Goal: Task Accomplishment & Management: Manage account settings

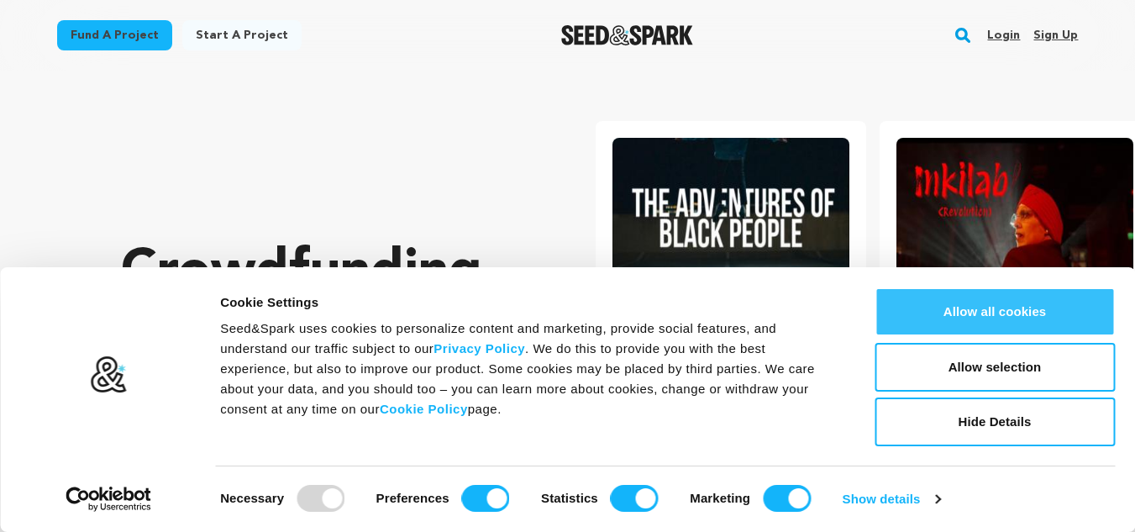
scroll to position [0, 297]
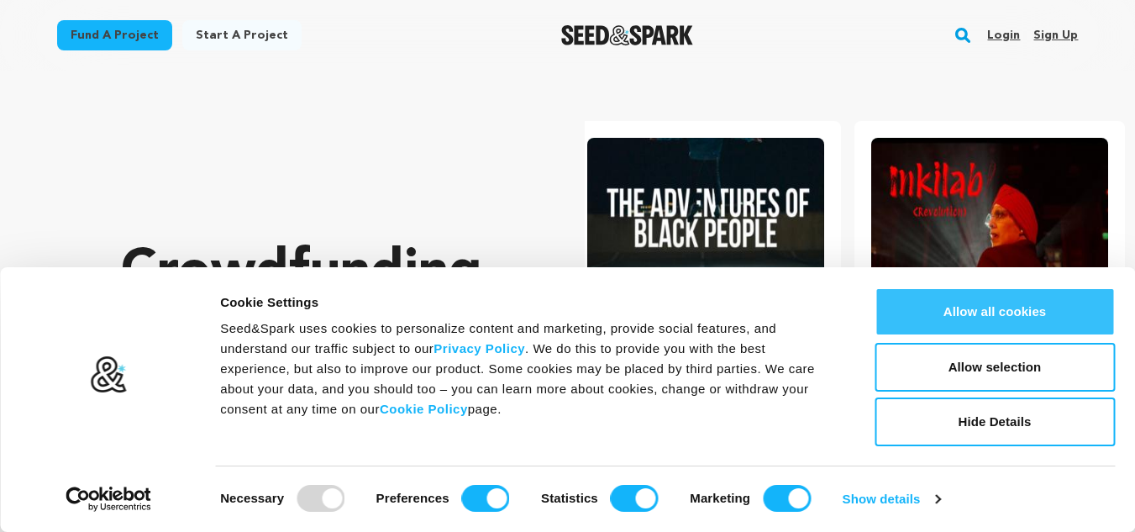
click at [1008, 311] on button "Allow all cookies" at bounding box center [995, 311] width 240 height 49
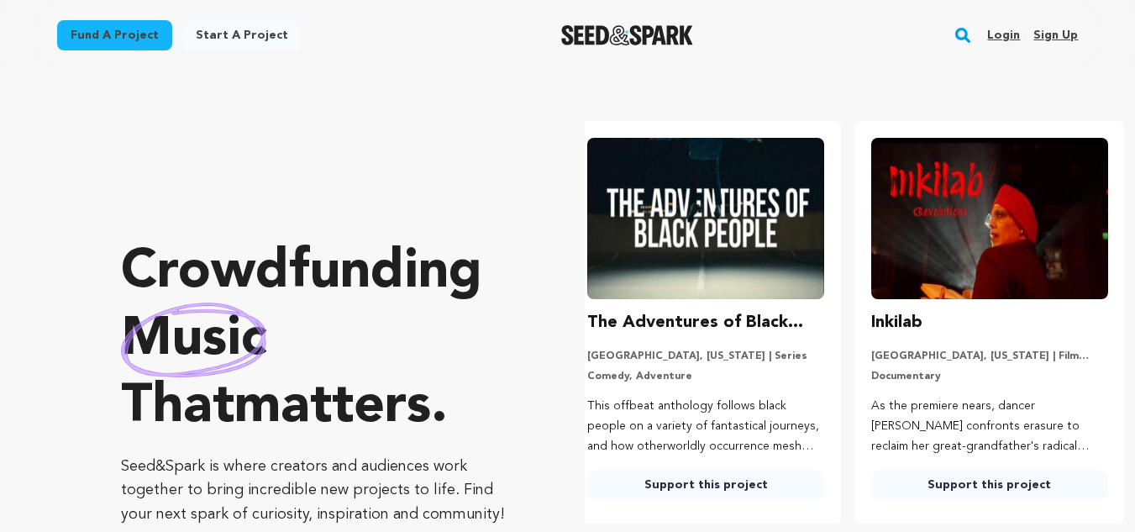
click at [404, 82] on section "Crowdfunding music that matters . Seed&Spark is where creators and audiences wo…" at bounding box center [628, 383] width 1014 height 624
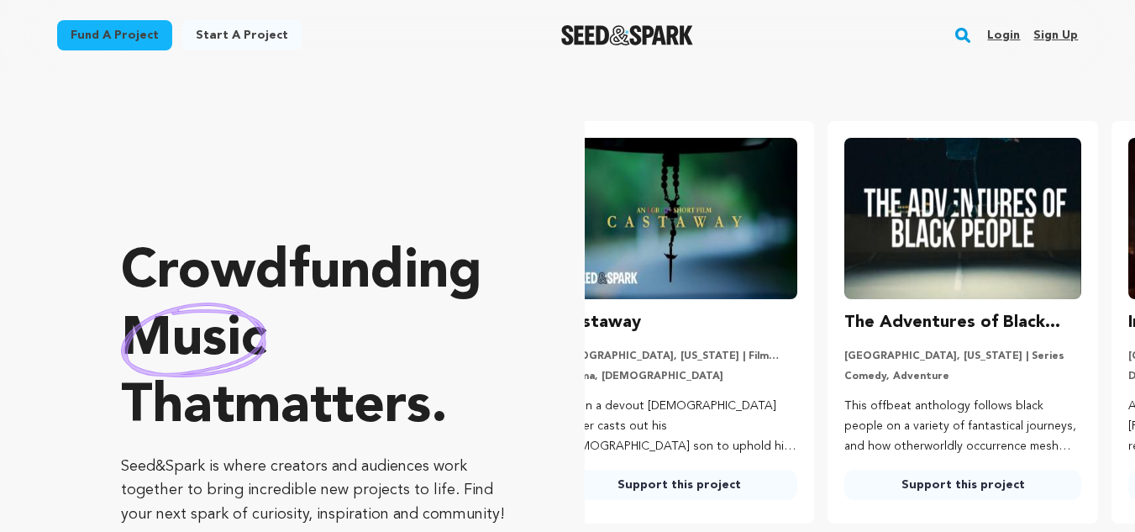
scroll to position [0, 0]
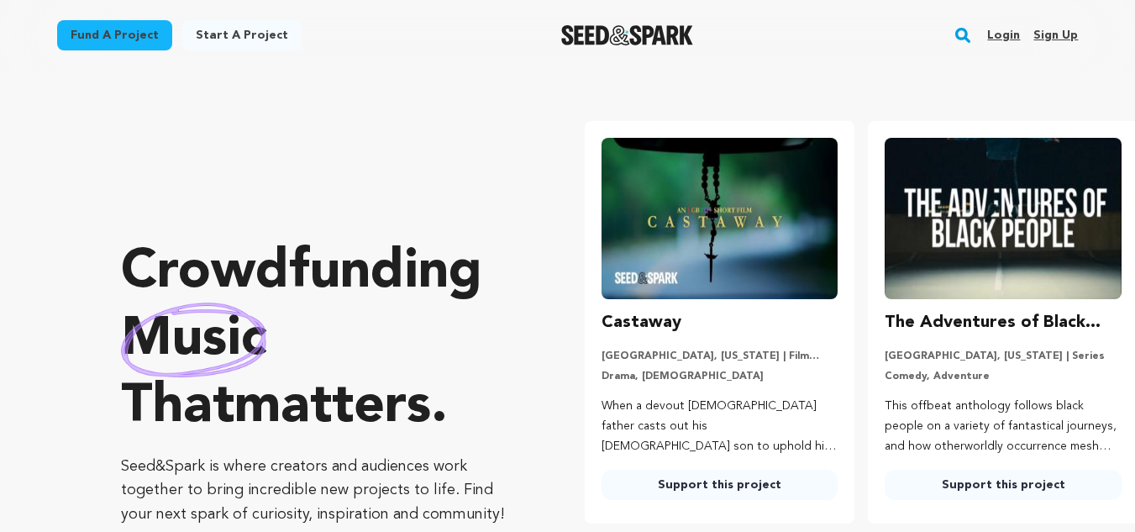
click at [1054, 33] on link "Sign up" at bounding box center [1055, 35] width 45 height 27
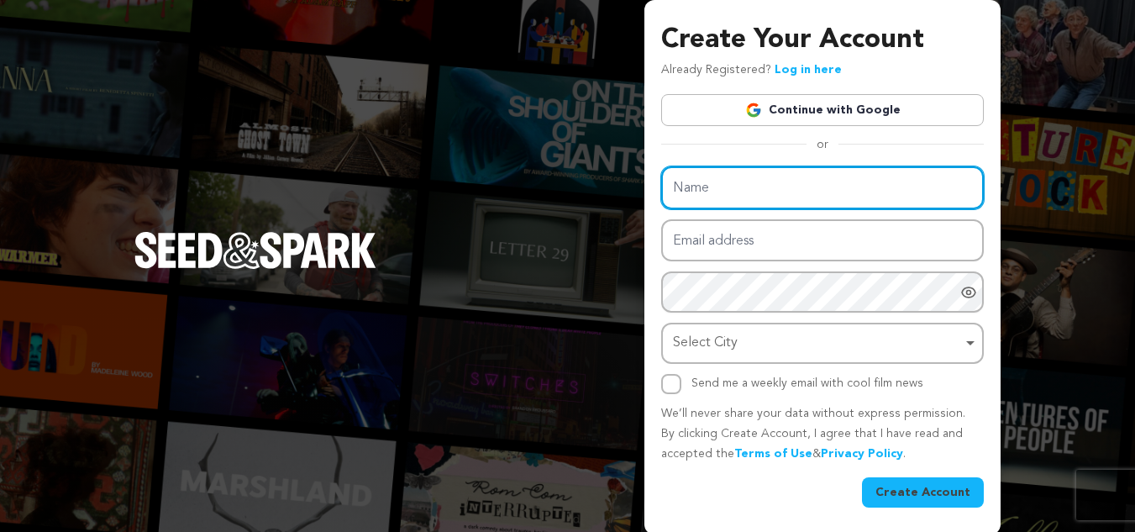
click at [691, 199] on input "Name" at bounding box center [822, 187] width 323 height 43
type input "Ningbo Zhengmao Electronics Co. Ltd"
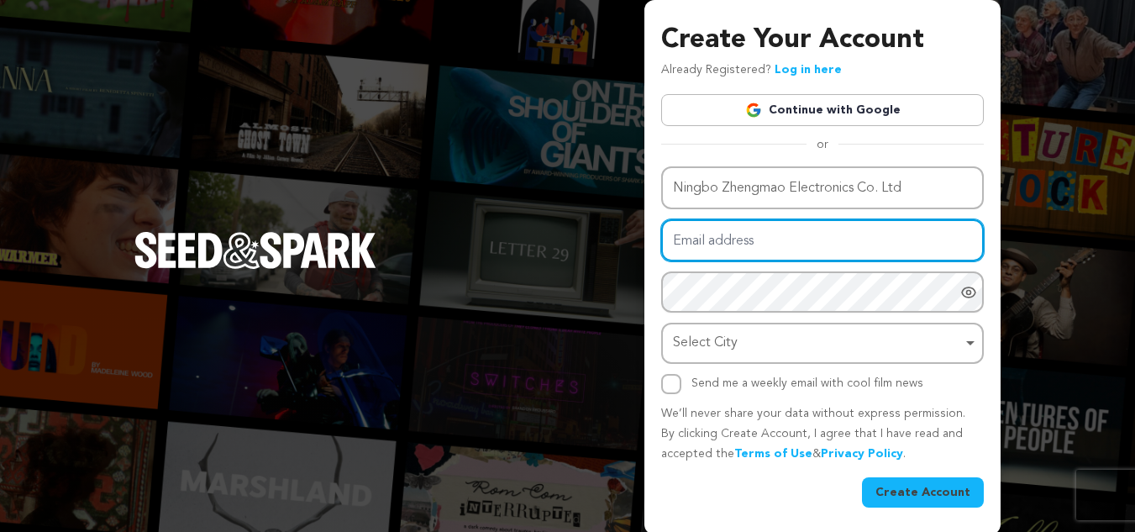
click at [728, 228] on input "Email address" at bounding box center [822, 240] width 323 height 43
type input "china-zhengmao@proton.me"
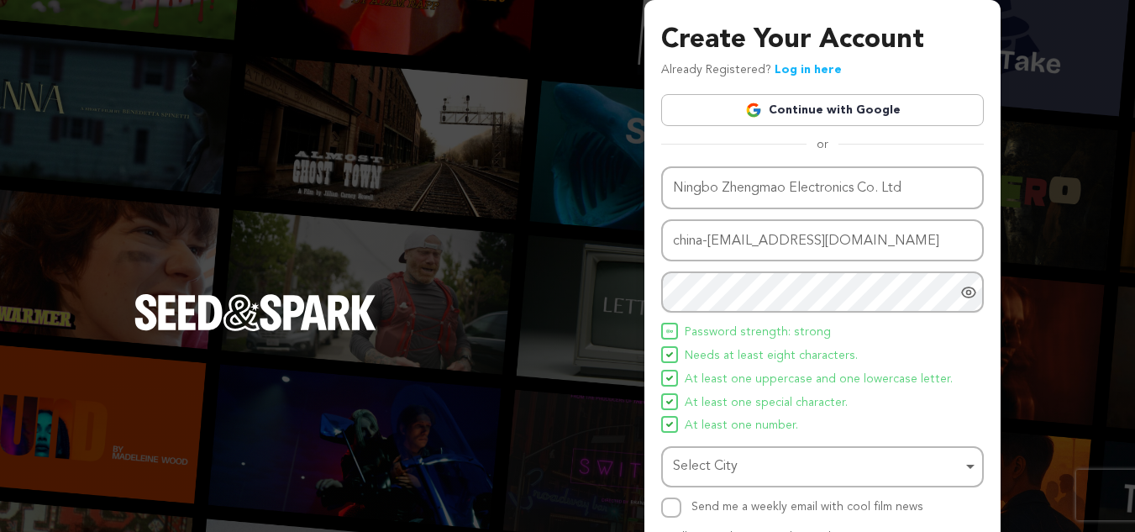
click at [750, 349] on span "Needs at least eight characters." at bounding box center [771, 356] width 173 height 20
click at [742, 467] on div "Select City Remove item" at bounding box center [817, 466] width 289 height 24
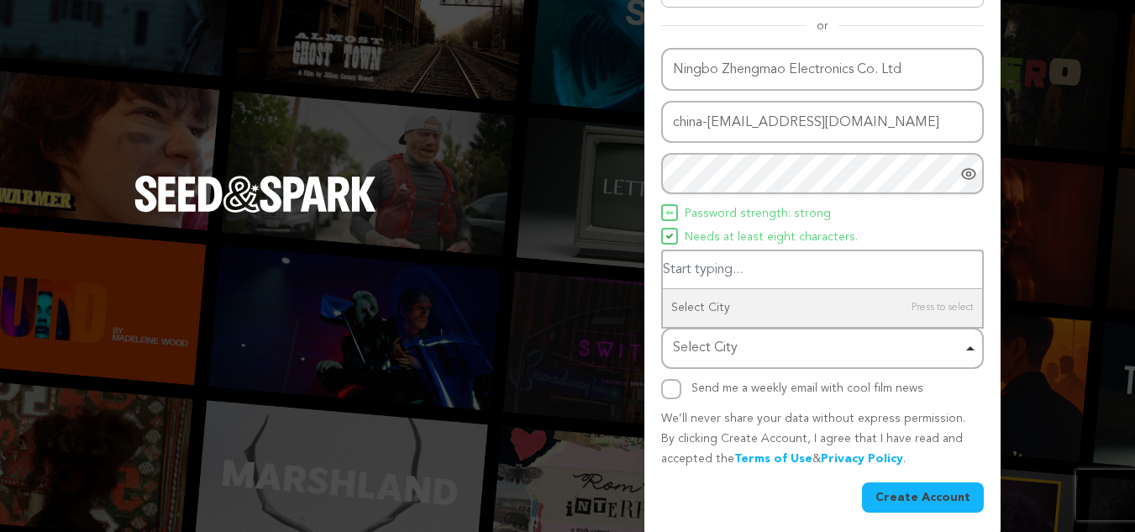
scroll to position [126, 0]
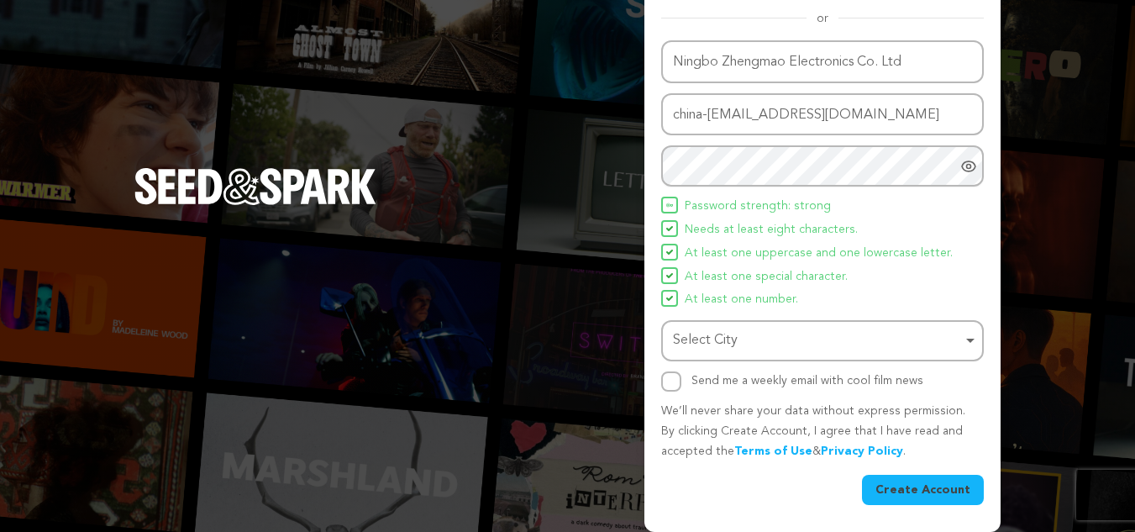
click at [712, 355] on div "Select City Remove item" at bounding box center [823, 340] width 306 height 31
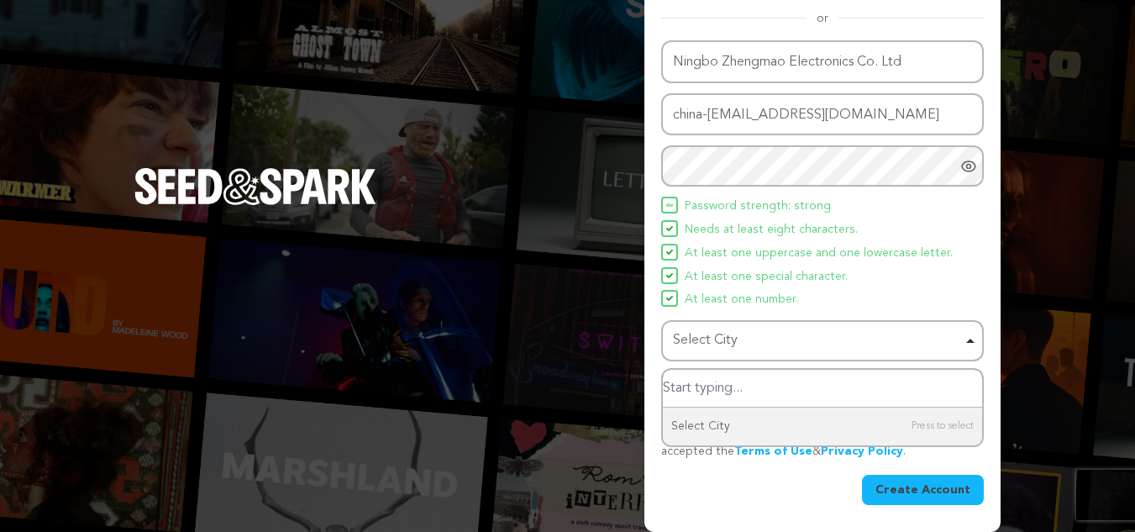
paste input "Yinzhou"
type input "Yinzhou"
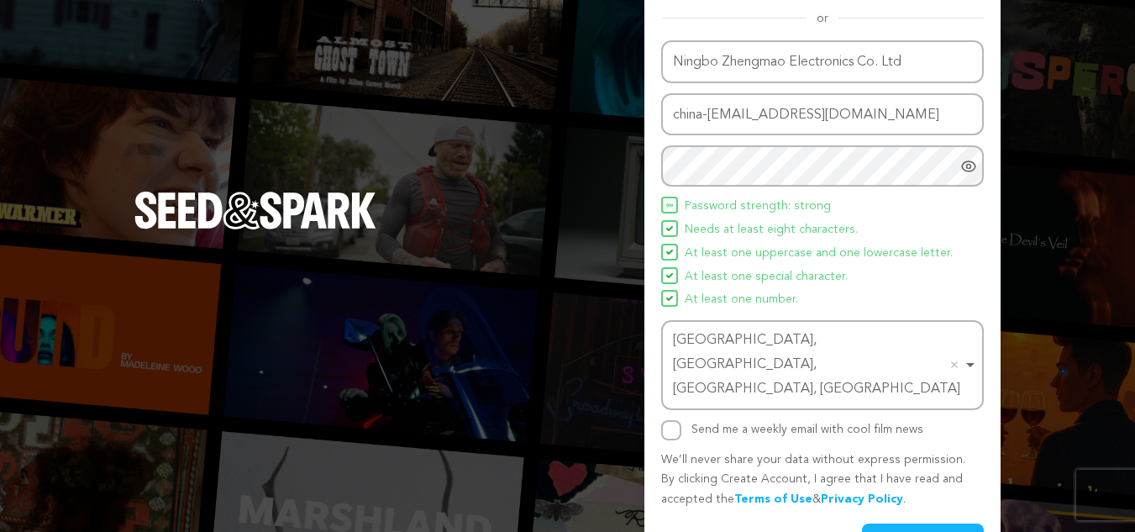
click at [899, 523] on button "Create Account" at bounding box center [923, 538] width 122 height 30
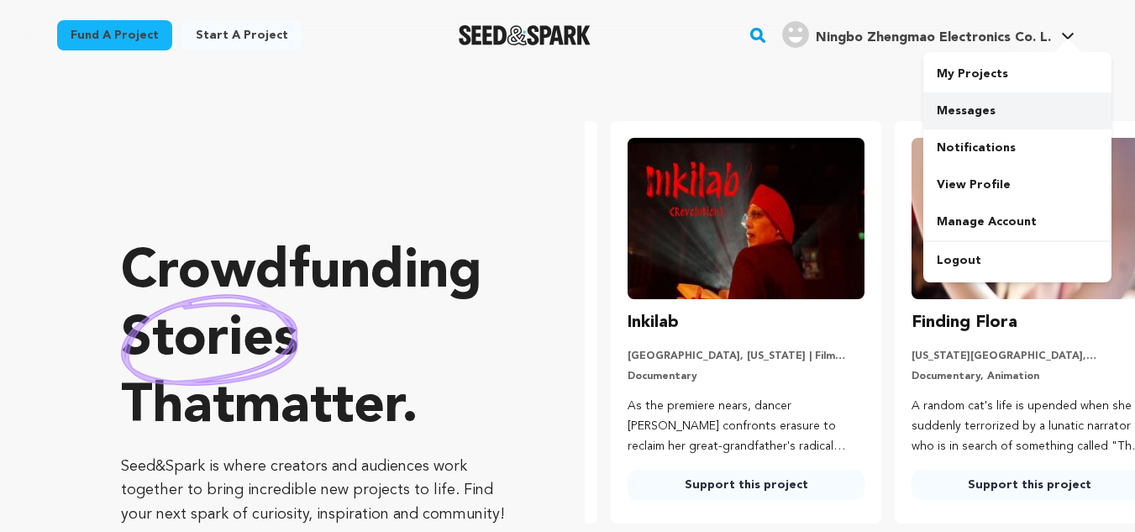
scroll to position [0, 297]
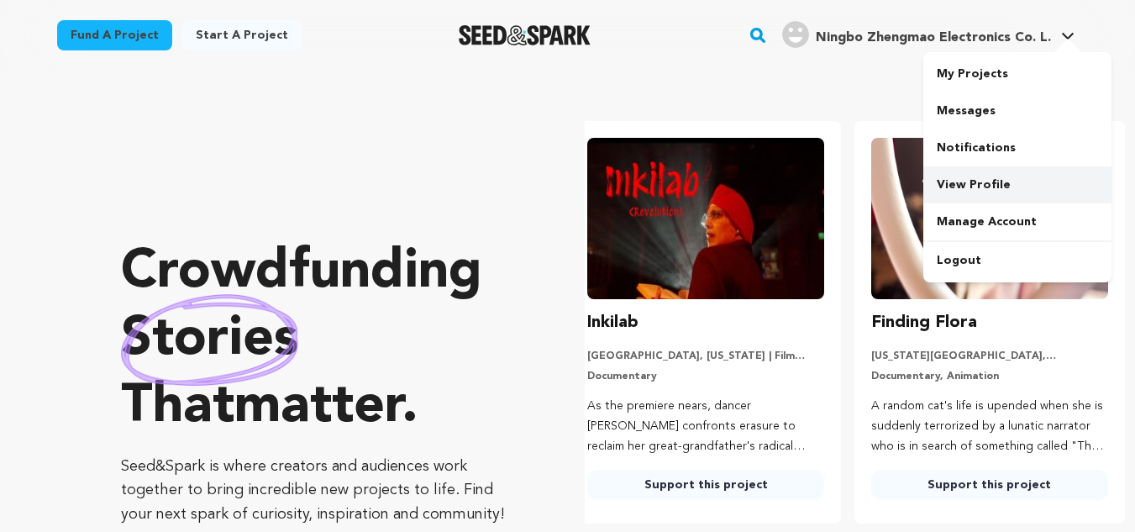
click at [981, 180] on link "View Profile" at bounding box center [1017, 184] width 188 height 37
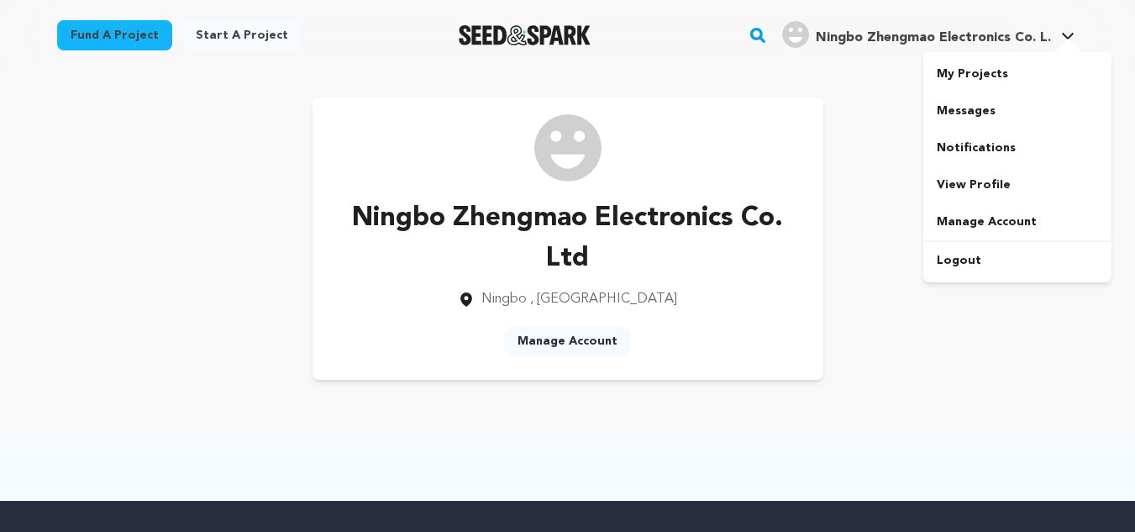
click at [996, 29] on h4 "Ningbo Zhengmao Electronics Co. L." at bounding box center [933, 38] width 235 height 20
drag, startPoint x: 974, startPoint y: 222, endPoint x: 996, endPoint y: 202, distance: 29.2
click at [974, 222] on link "Manage Account" at bounding box center [1017, 221] width 188 height 37
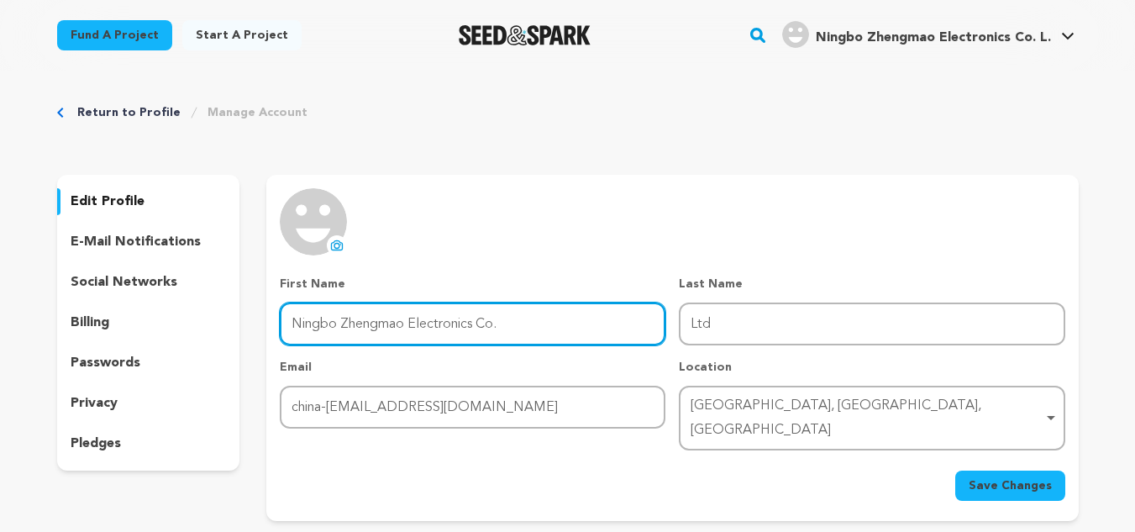
click at [333, 318] on input "Ningbo Zhengmao Electronics Co." at bounding box center [473, 323] width 386 height 43
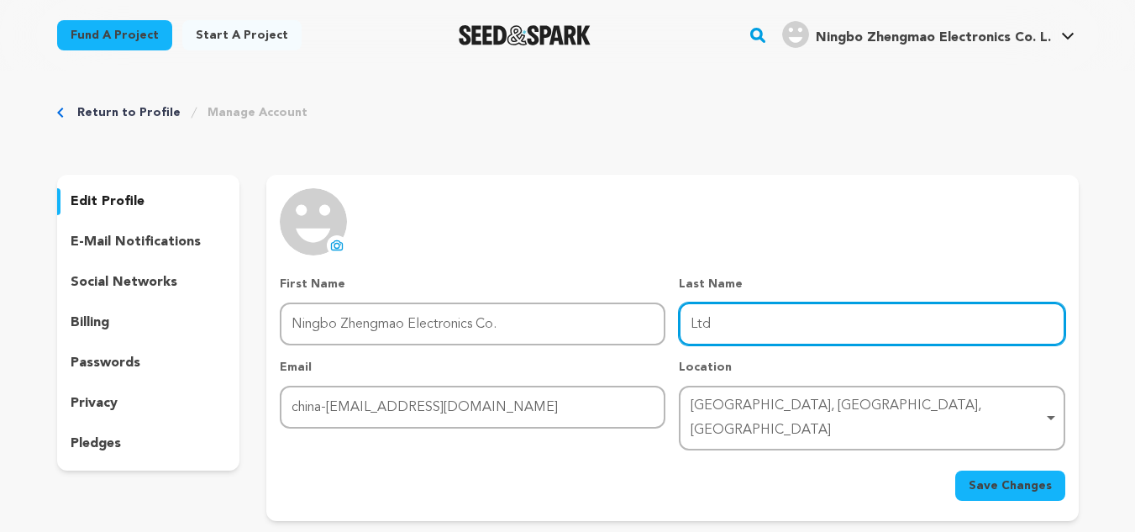
drag, startPoint x: 740, startPoint y: 321, endPoint x: 711, endPoint y: 321, distance: 29.4
click at [740, 322] on input "Ltd" at bounding box center [872, 323] width 386 height 43
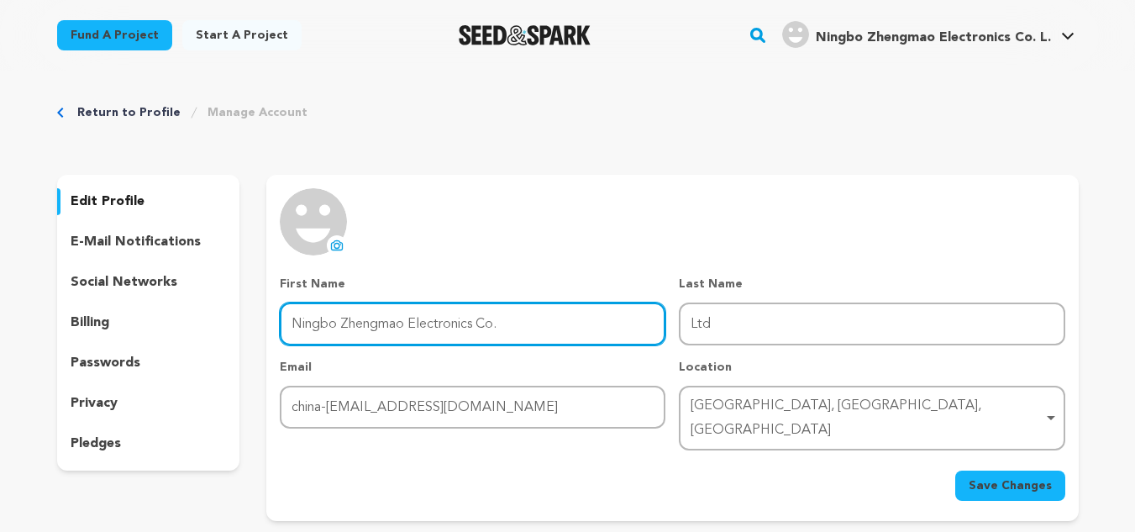
drag, startPoint x: 411, startPoint y: 318, endPoint x: 517, endPoint y: 326, distance: 107.0
click at [519, 325] on input "Ningbo Zhengmao Electronics Co." at bounding box center [473, 323] width 386 height 43
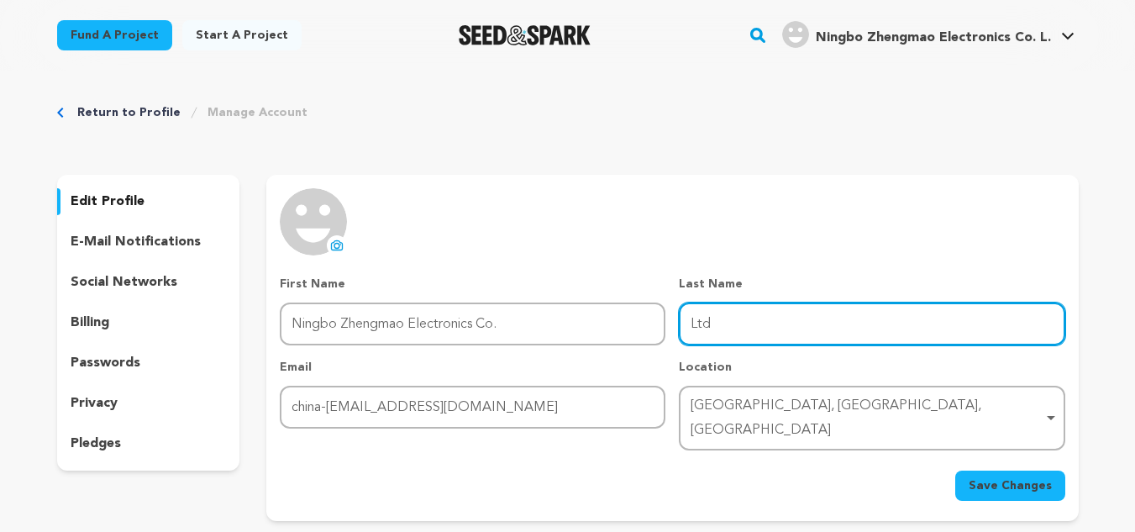
click at [688, 324] on input "Ltd" at bounding box center [872, 323] width 386 height 43
paste input "Electronics Co."
type input "Electronics Co. Ltd"
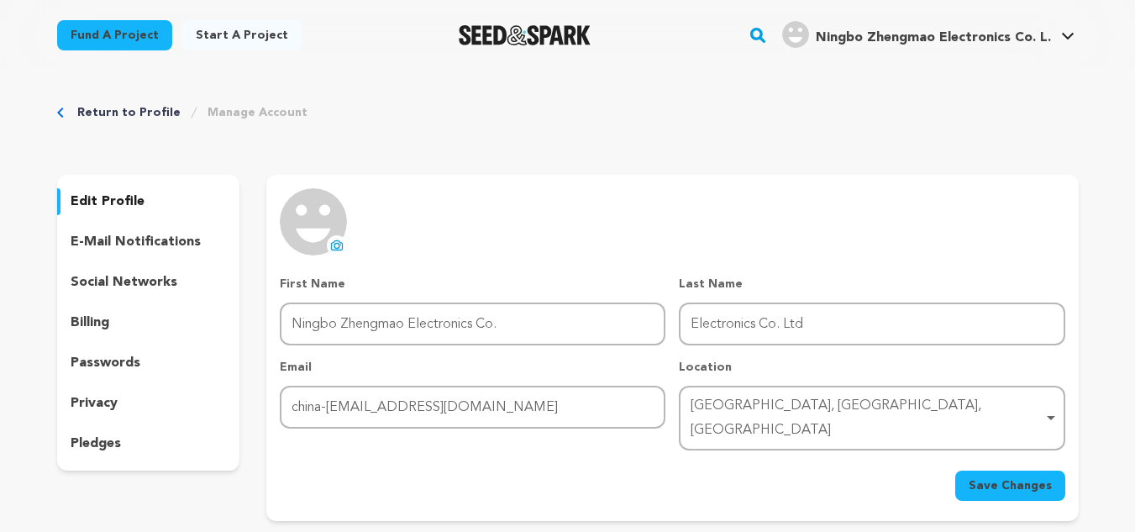
drag, startPoint x: 1002, startPoint y: 462, endPoint x: 960, endPoint y: 432, distance: 51.8
click at [1001, 477] on span "Save Changes" at bounding box center [1010, 485] width 83 height 17
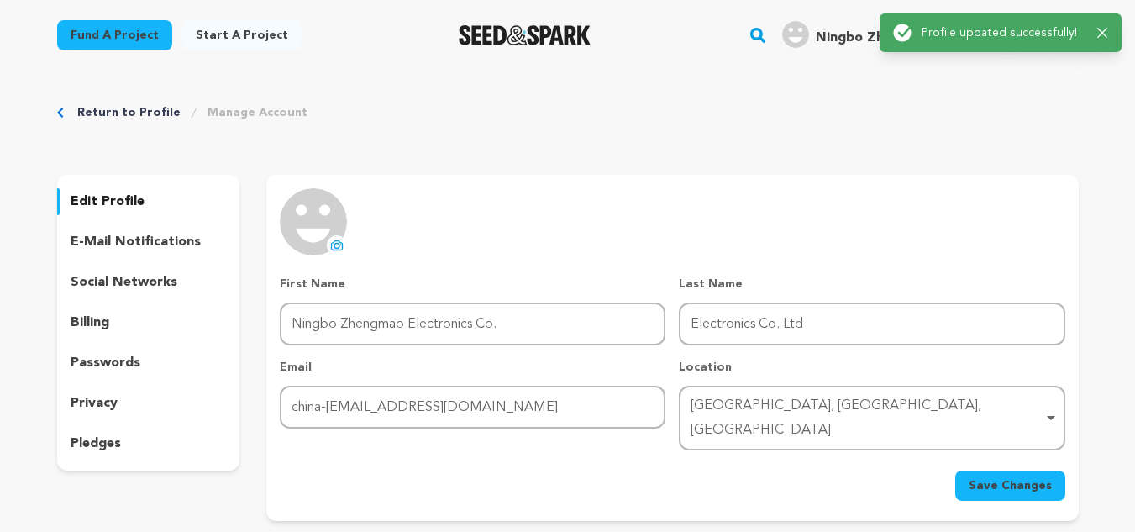
click at [337, 244] on icon at bounding box center [337, 246] width 7 height 5
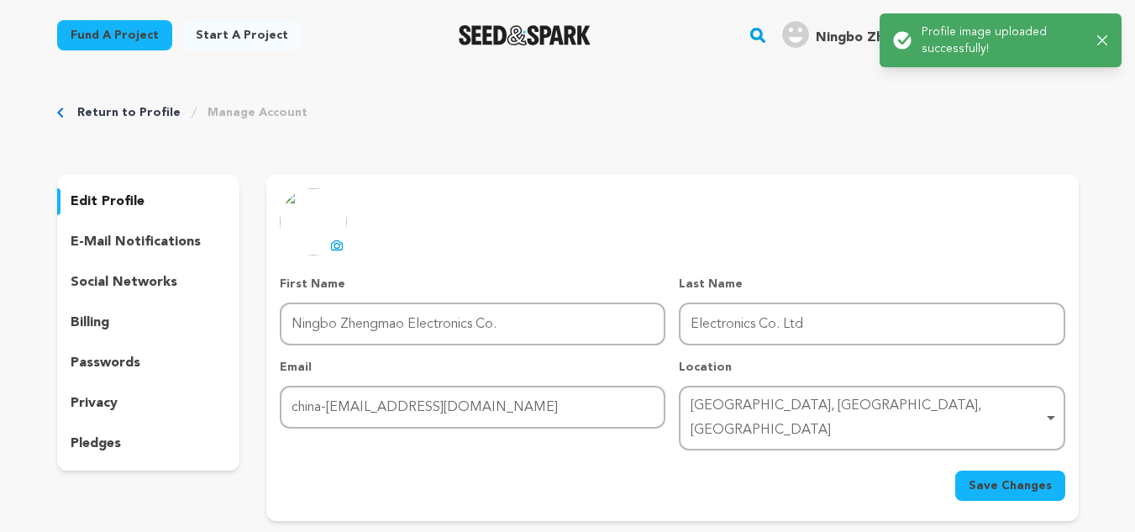
click at [150, 281] on p "social networks" at bounding box center [124, 282] width 107 height 20
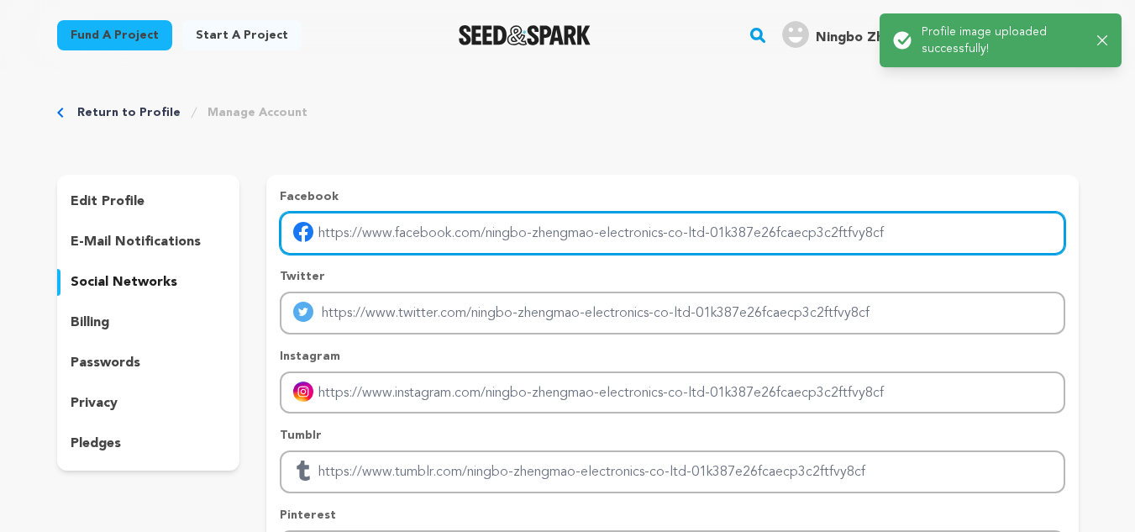
click at [334, 234] on input "Enter facebook profile link" at bounding box center [672, 233] width 785 height 43
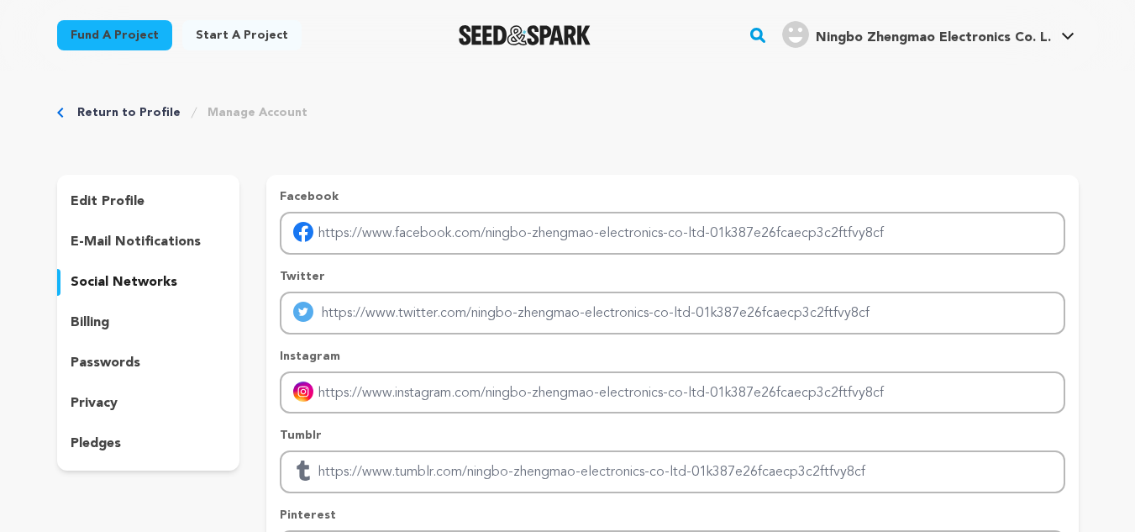
click at [117, 197] on p "edit profile" at bounding box center [108, 202] width 74 height 20
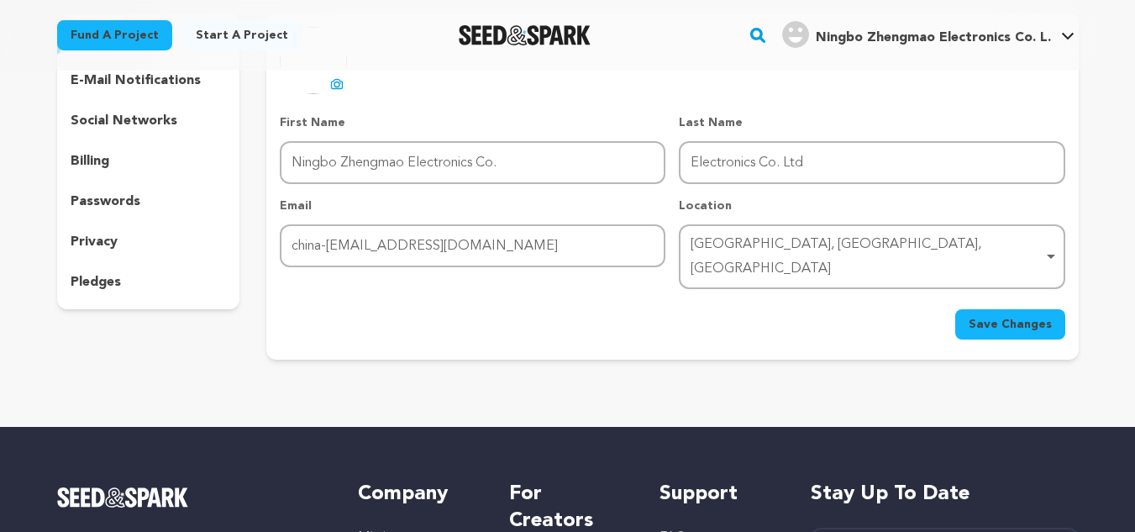
scroll to position [168, 0]
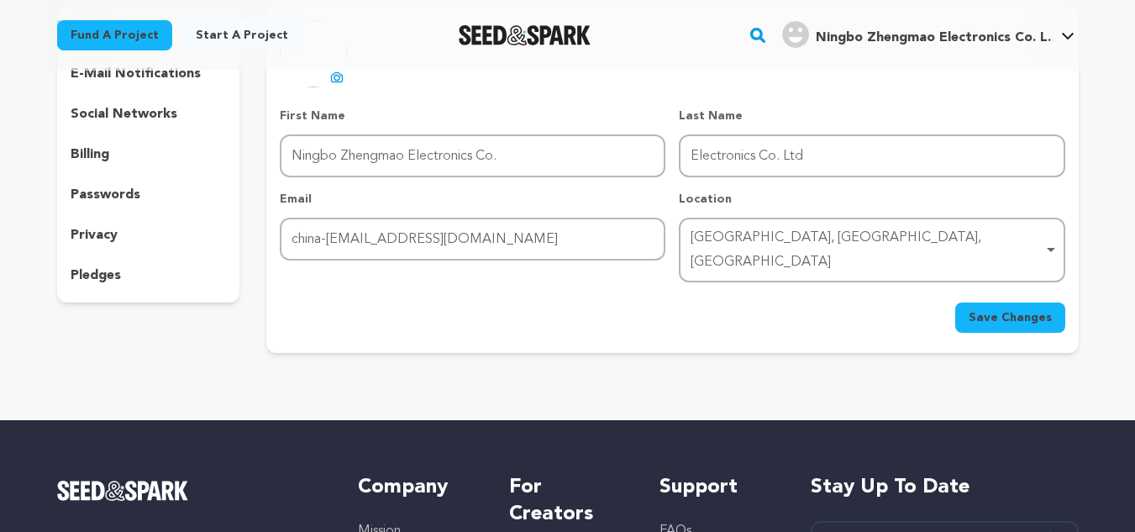
click at [986, 309] on span "Save Changes" at bounding box center [1010, 317] width 83 height 17
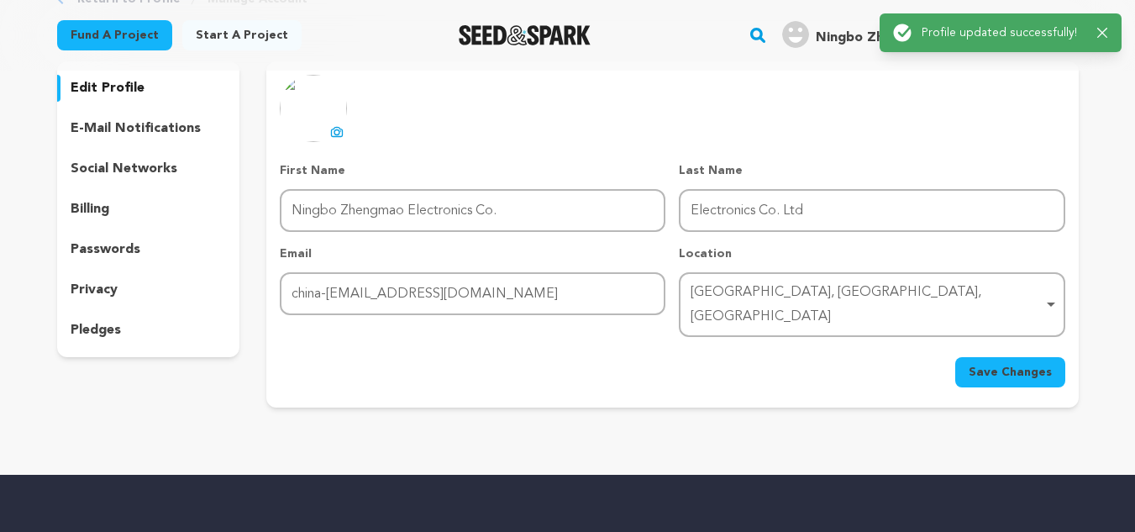
scroll to position [84, 0]
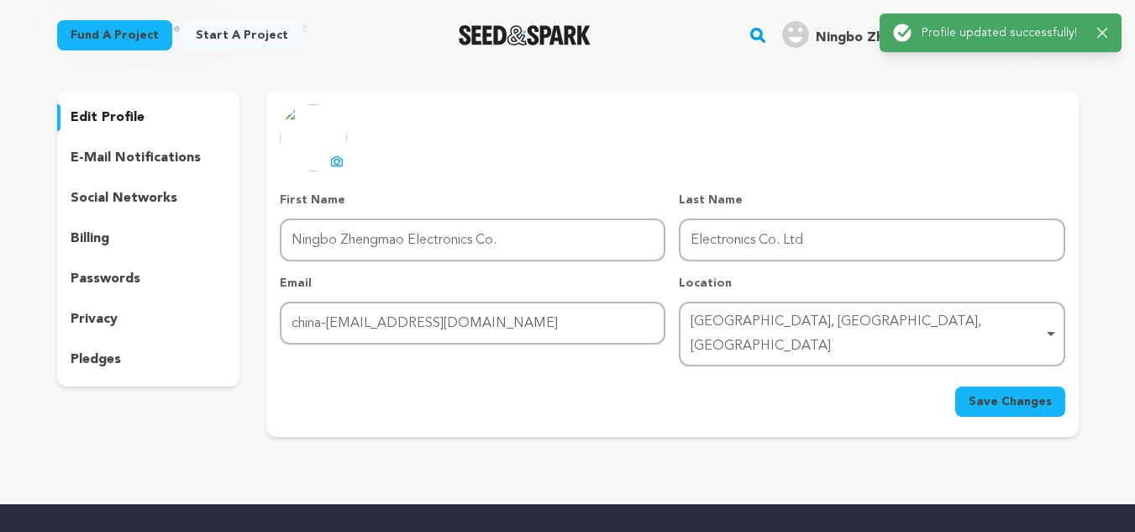
drag, startPoint x: 129, startPoint y: 197, endPoint x: 181, endPoint y: 167, distance: 60.2
click at [129, 198] on p "social networks" at bounding box center [124, 198] width 107 height 20
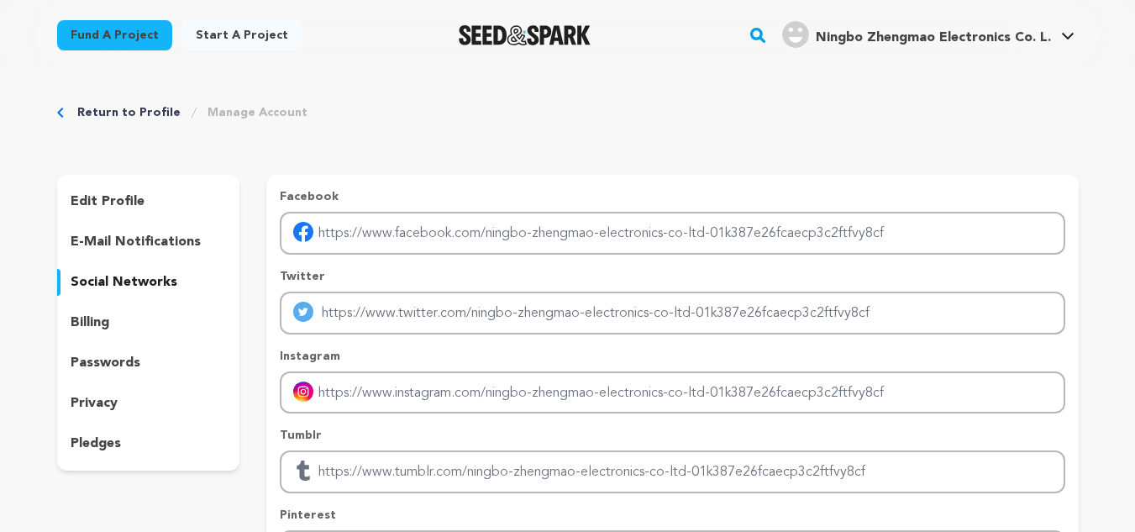
drag, startPoint x: 932, startPoint y: 42, endPoint x: 920, endPoint y: 50, distance: 14.7
click at [932, 42] on span "Ningbo Zhengmao Electronics Co. L." at bounding box center [933, 37] width 235 height 13
